Goal: Information Seeking & Learning: Learn about a topic

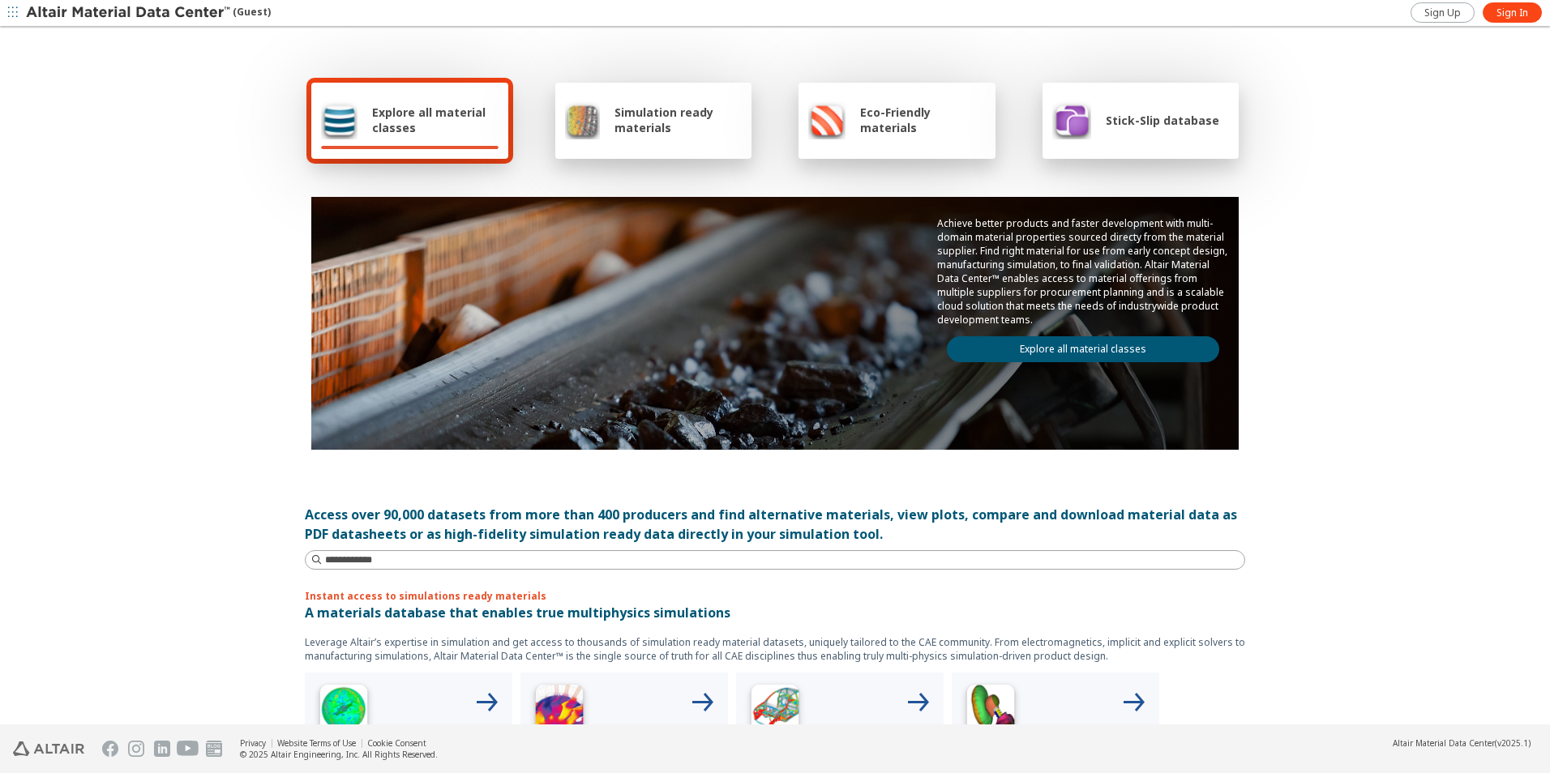
click at [1179, 136] on div "Stick-Slip database" at bounding box center [1135, 120] width 167 height 39
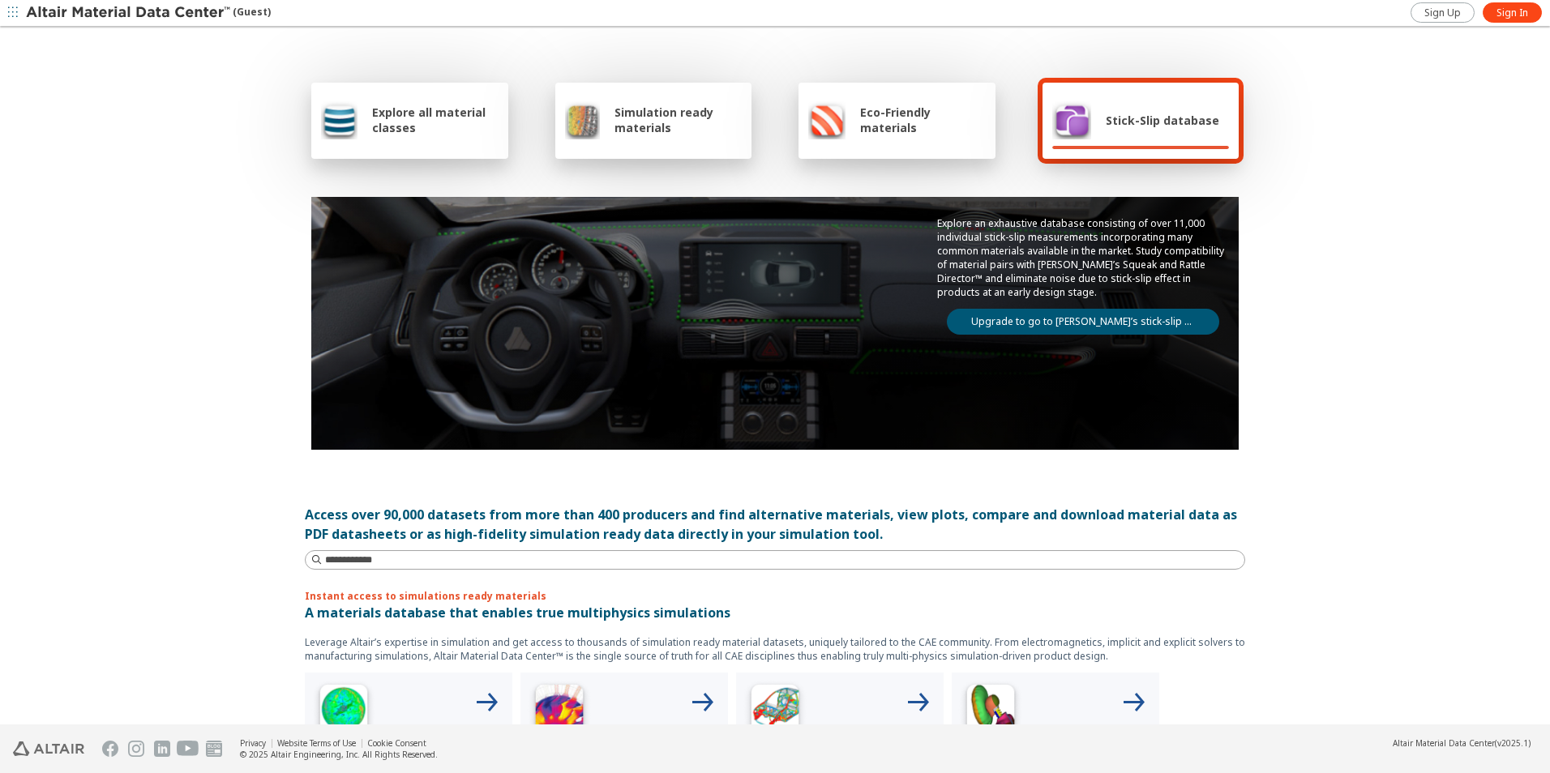
click at [1146, 321] on link "Upgrade to go to [PERSON_NAME]’s stick-slip database" at bounding box center [1083, 322] width 272 height 26
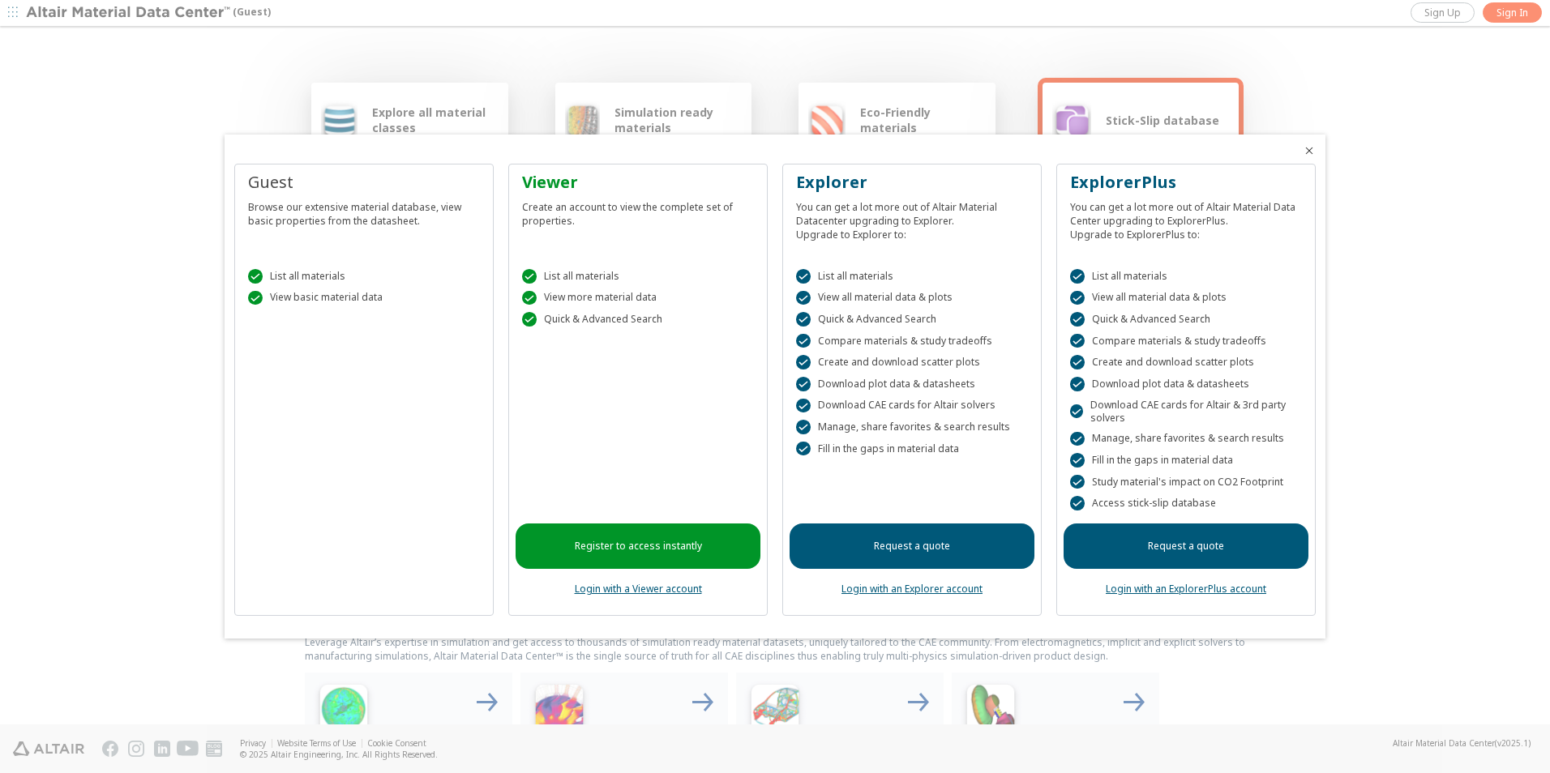
click at [1307, 153] on icon "Close" at bounding box center [1309, 150] width 13 height 13
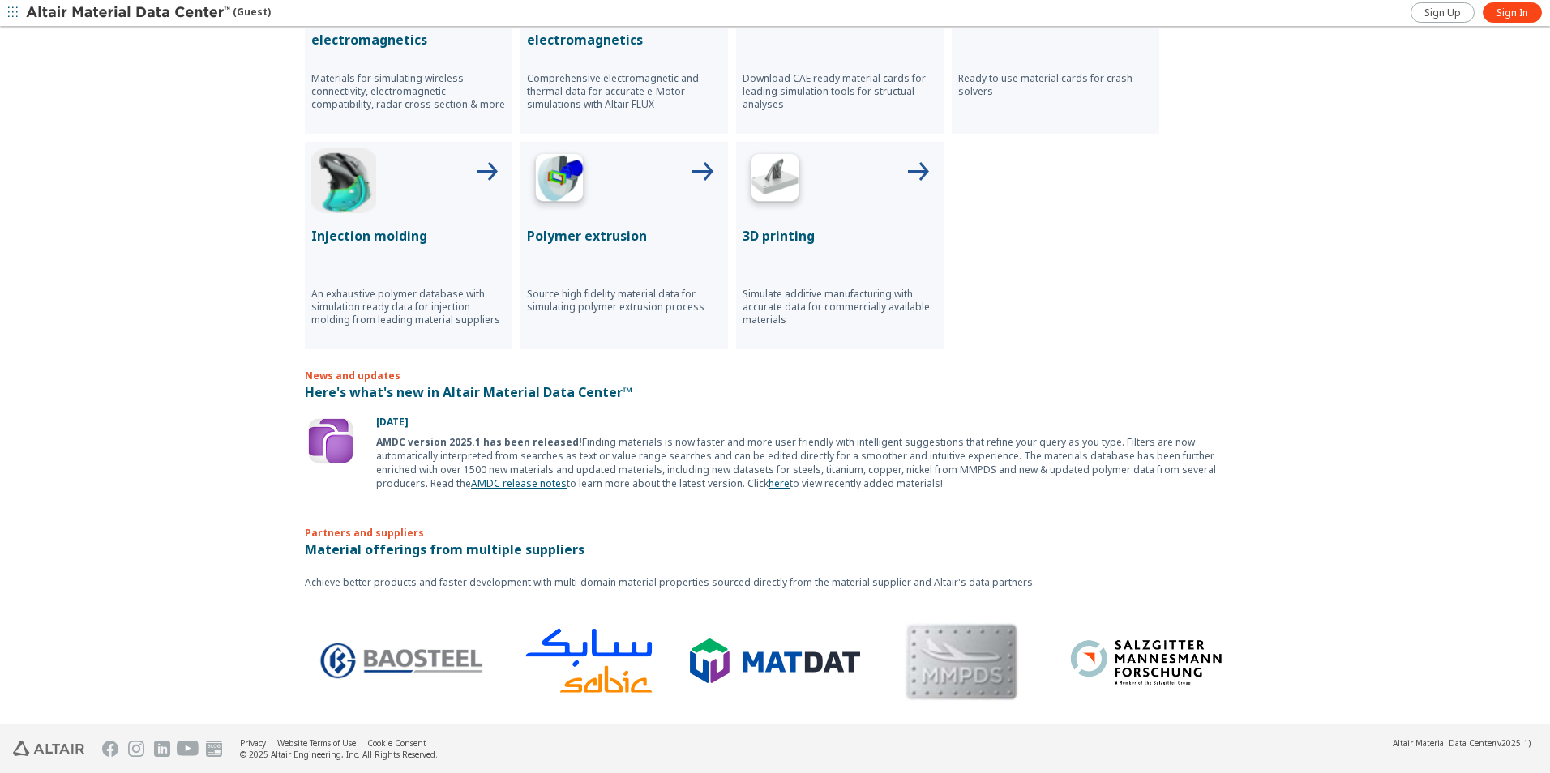
scroll to position [751, 0]
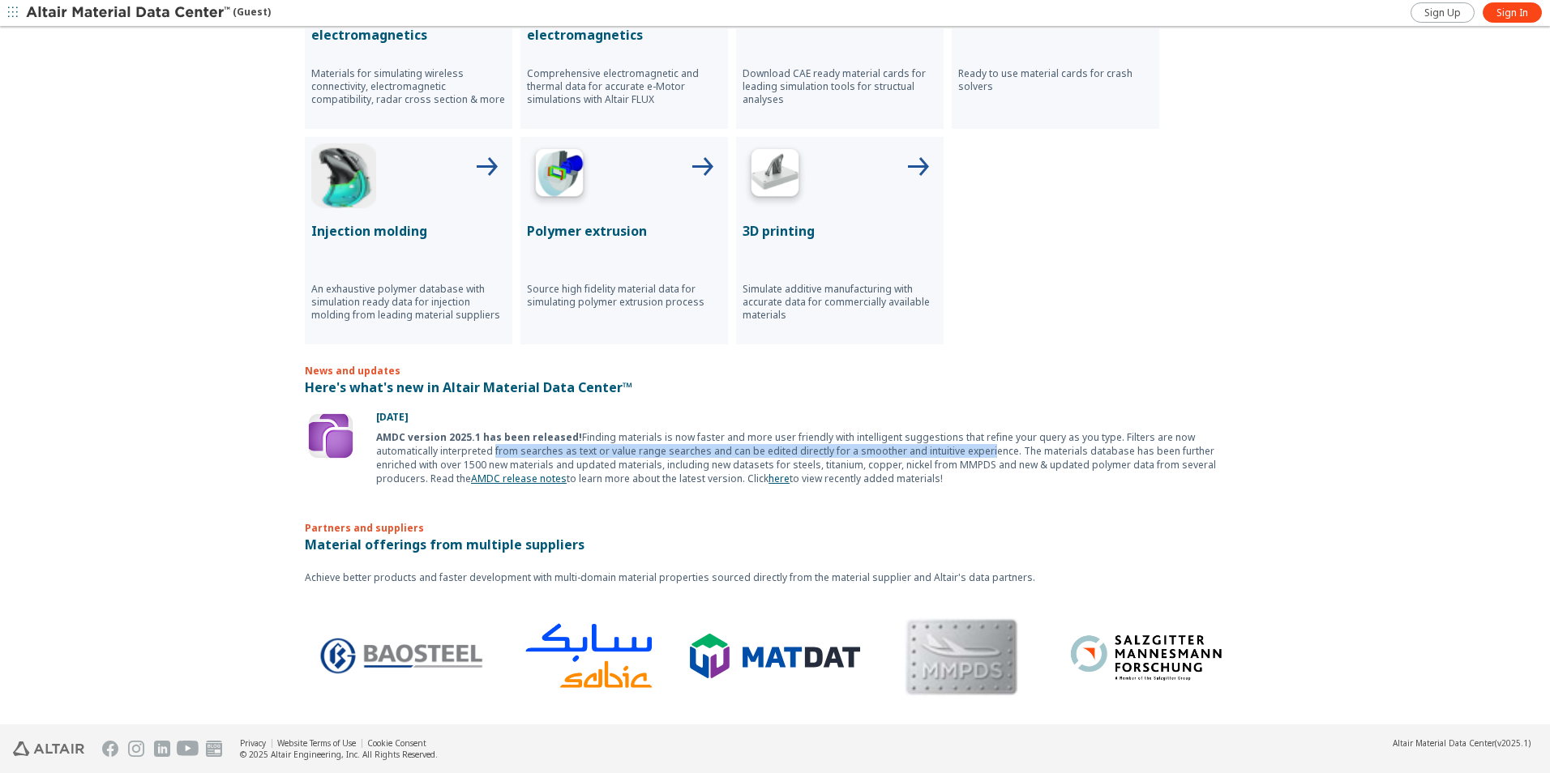
drag, startPoint x: 421, startPoint y: 451, endPoint x: 927, endPoint y: 447, distance: 505.8
click at [927, 447] on div "AMDC version 2025.1 has been released! Finding materials is now faster and more…" at bounding box center [810, 457] width 869 height 55
drag, startPoint x: 927, startPoint y: 447, endPoint x: 869, endPoint y: 507, distance: 83.1
click at [869, 507] on p "Partners and suppliers" at bounding box center [775, 515] width 940 height 40
click at [526, 546] on p "Material offerings from multiple suppliers" at bounding box center [775, 544] width 940 height 19
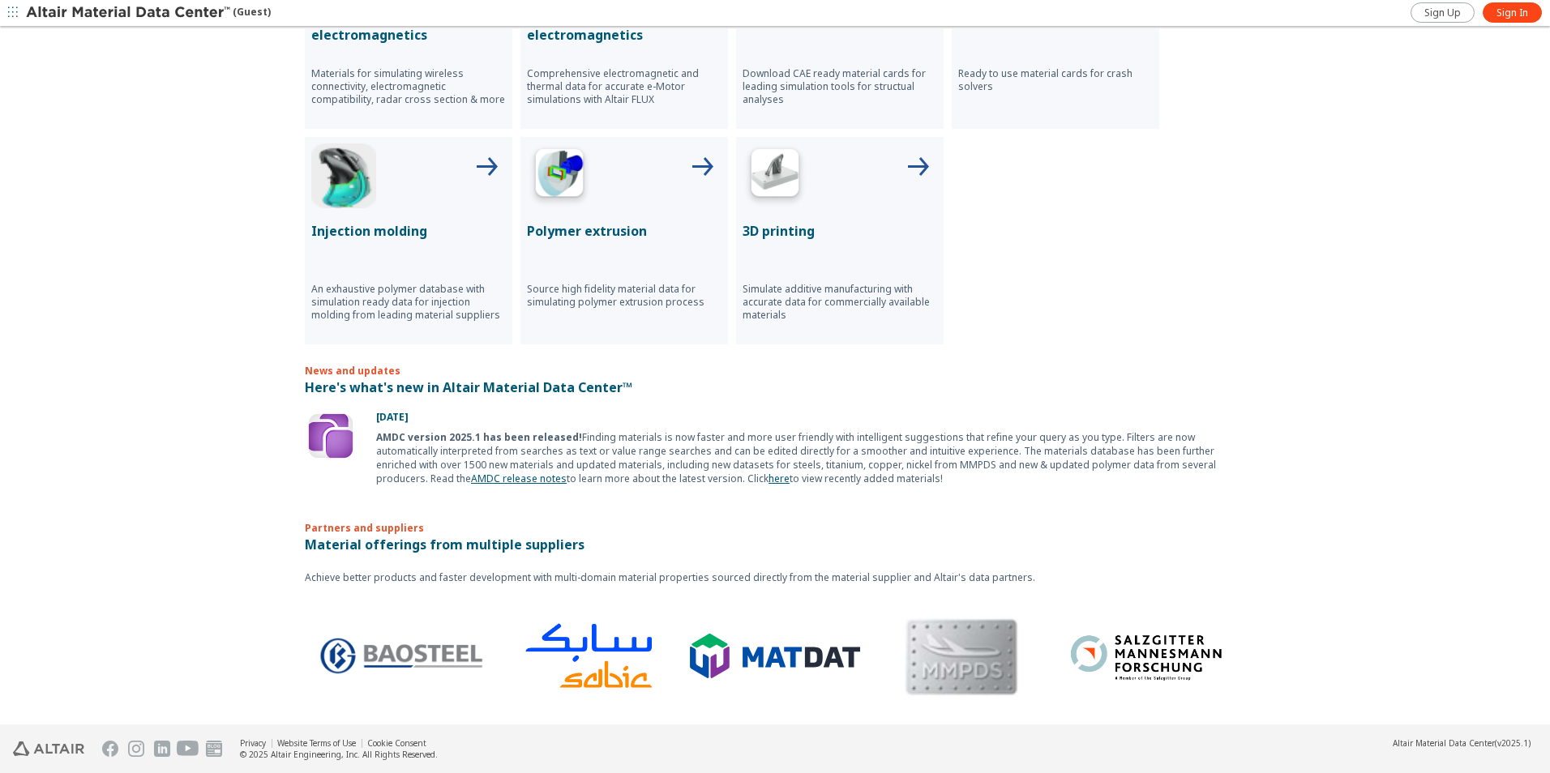
click at [567, 472] on link "AMDC release notes" at bounding box center [519, 479] width 96 height 14
